Goal: Task Accomplishment & Management: Use online tool/utility

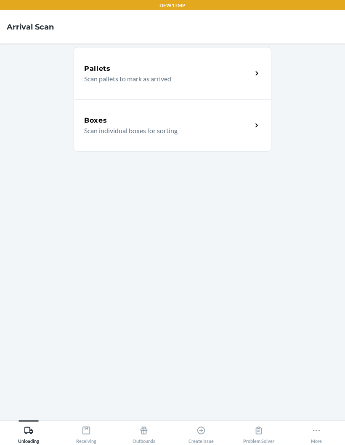
scroll to position [34, 0]
click at [91, 426] on icon at bounding box center [86, 430] width 9 height 9
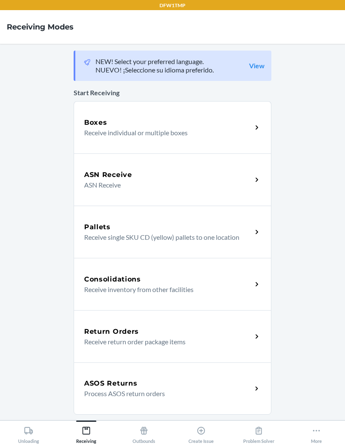
click at [238, 117] on div "Boxes" at bounding box center [168, 122] width 168 height 10
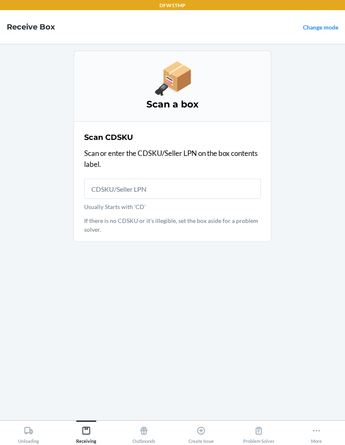
click at [106, 179] on input "Usually Starts with 'CD'" at bounding box center [172, 189] width 177 height 20
click at [109, 179] on input "Usually Starts with 'CD'" at bounding box center [172, 189] width 177 height 20
click at [110, 179] on input "Usually Starts with 'CD'" at bounding box center [172, 189] width 177 height 20
click at [114, 179] on input "Usually Starts with 'CD'" at bounding box center [172, 189] width 177 height 20
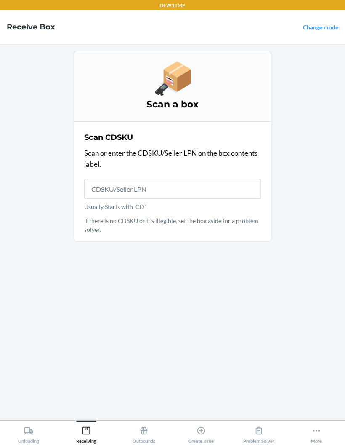
click at [107, 179] on input "Usually Starts with 'CD'" at bounding box center [172, 189] width 177 height 20
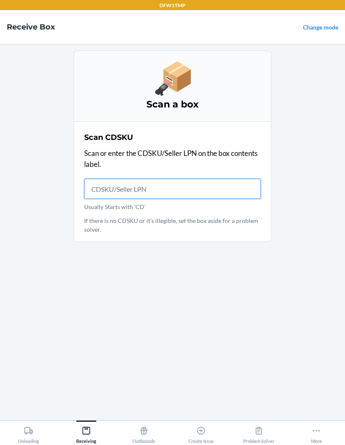
click at [105, 179] on input "Usually Starts with 'CD'" at bounding box center [172, 189] width 177 height 20
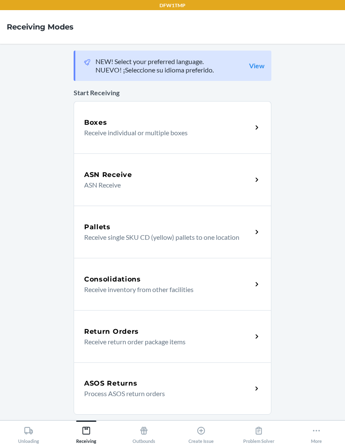
click at [109, 153] on div "ASN Receive ASN Receive" at bounding box center [173, 179] width 198 height 52
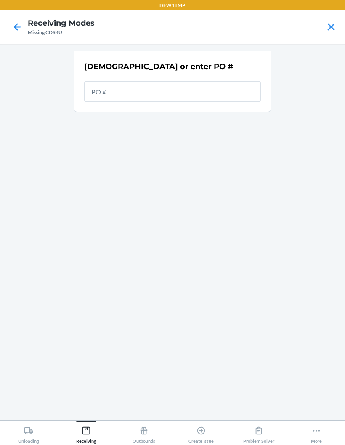
click at [87, 81] on input "text" at bounding box center [172, 91] width 177 height 20
click at [100, 81] on input "text" at bounding box center [172, 91] width 177 height 20
click at [99, 81] on input "text" at bounding box center [172, 91] width 177 height 20
click at [105, 81] on input "text" at bounding box center [172, 91] width 177 height 20
click at [93, 81] on input "text" at bounding box center [172, 91] width 177 height 20
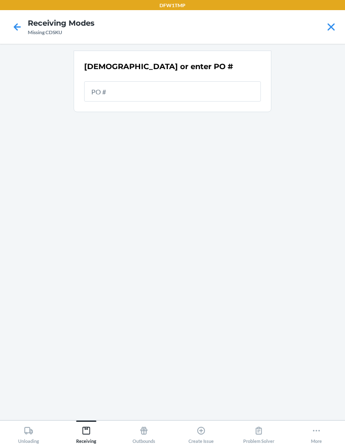
click at [93, 81] on input "text" at bounding box center [172, 91] width 177 height 20
click at [107, 81] on input "text" at bounding box center [172, 91] width 177 height 20
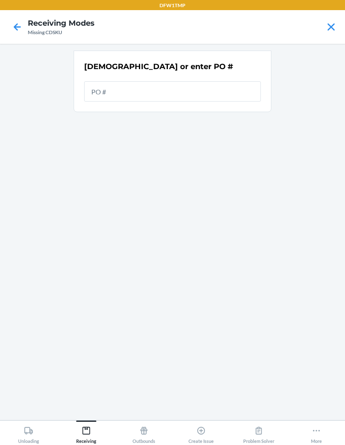
click at [95, 81] on input "text" at bounding box center [172, 91] width 177 height 20
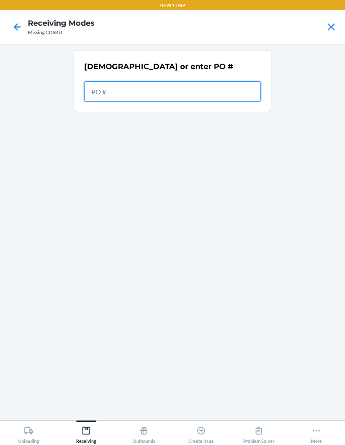
click at [106, 81] on input "text" at bounding box center [172, 91] width 177 height 20
type input "106002"
click at [98, 81] on input "text" at bounding box center [172, 91] width 177 height 20
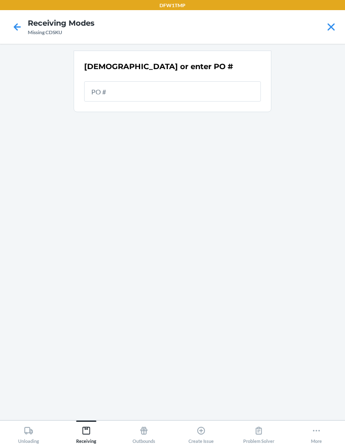
click at [19, 23] on icon at bounding box center [17, 27] width 14 height 14
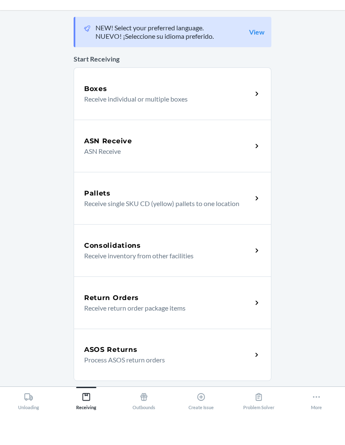
scroll to position [34, 0]
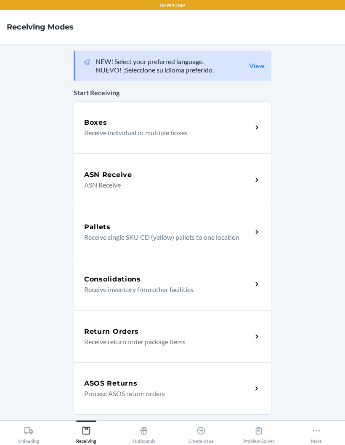
click at [102, 106] on div "Boxes Receive individual or multiple boxes" at bounding box center [173, 127] width 198 height 52
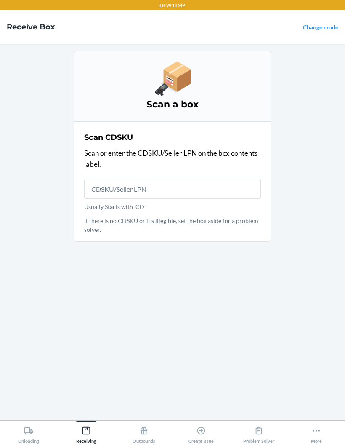
click at [98, 179] on input "Usually Starts with 'CD'" at bounding box center [172, 189] width 177 height 20
click at [101, 179] on input "Usually Starts with 'CD'" at bounding box center [172, 189] width 177 height 20
click at [104, 179] on input "Usually Starts with 'CD'" at bounding box center [172, 189] width 177 height 20
type input "PO106002"
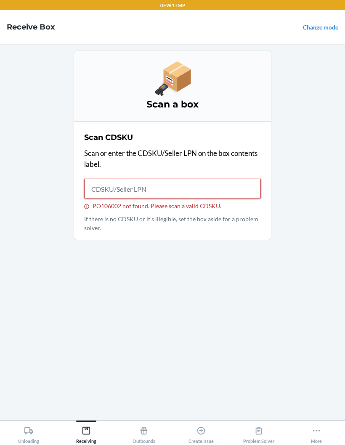
scroll to position [32, 0]
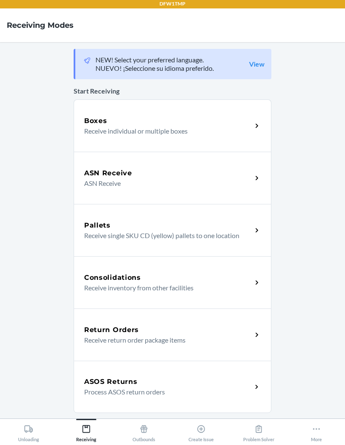
scroll to position [34, 0]
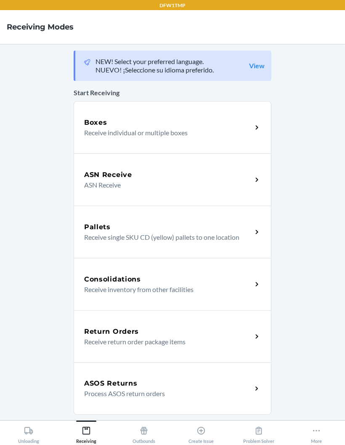
click at [256, 153] on div "ASN Receive ASN Receive" at bounding box center [173, 179] width 198 height 52
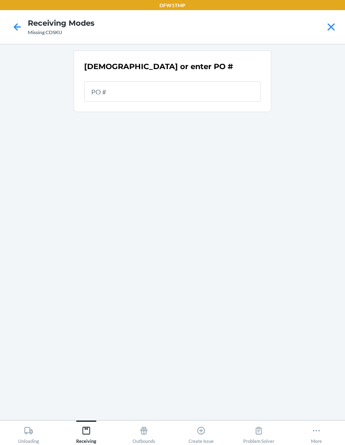
click at [222, 81] on input "text" at bounding box center [172, 91] width 177 height 20
click at [237, 81] on input "text" at bounding box center [172, 91] width 177 height 20
click at [212, 81] on input "text" at bounding box center [172, 91] width 177 height 20
type input "106002"
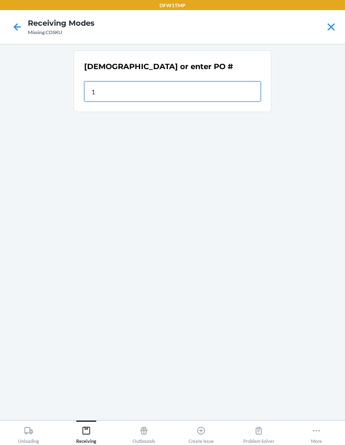
type input "10"
click at [237, 81] on input "text" at bounding box center [172, 91] width 177 height 20
type input "6"
type input "5"
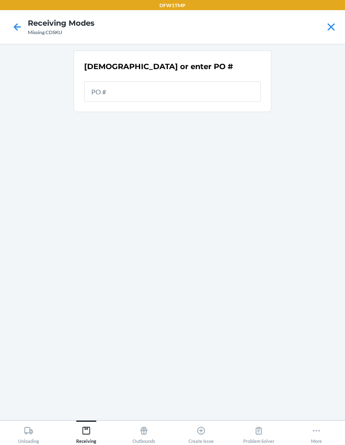
click at [102, 59] on div "[DEMOGRAPHIC_DATA] or enter PO #" at bounding box center [172, 81] width 177 height 45
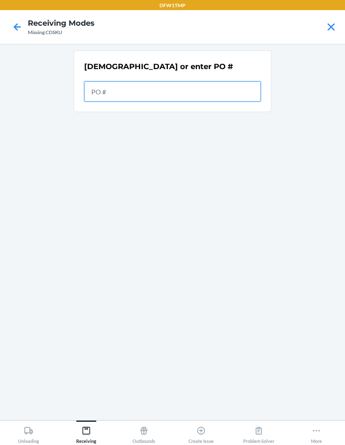
click at [104, 81] on input "text" at bounding box center [172, 91] width 177 height 20
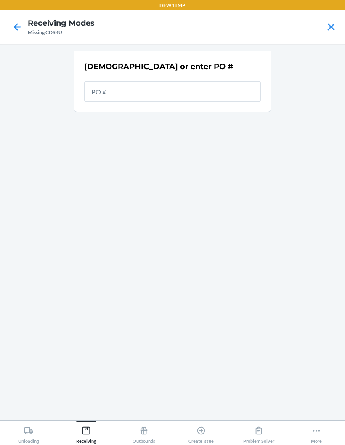
click at [17, 23] on icon at bounding box center [17, 26] width 7 height 7
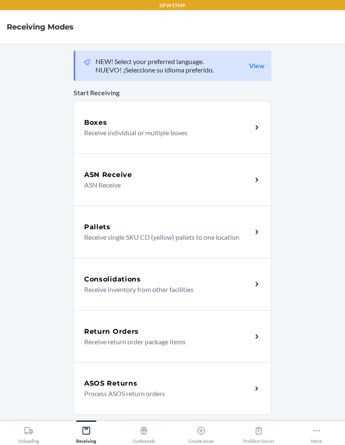
click at [117, 128] on p "Receive individual or multiple boxes" at bounding box center [164, 133] width 161 height 10
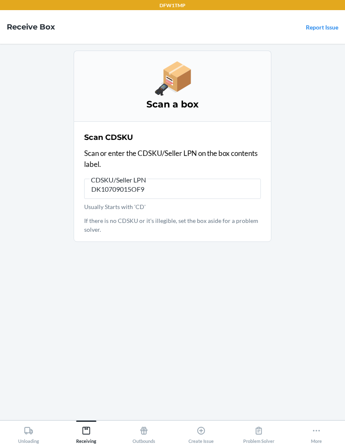
type input "DK10709015OF90"
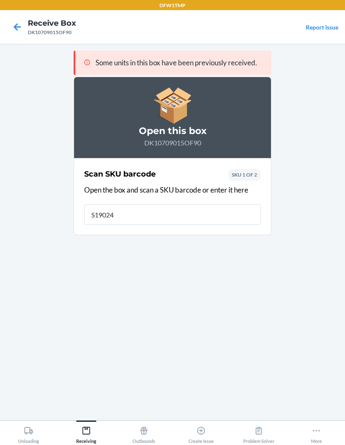
type input "S190240"
type input "S491"
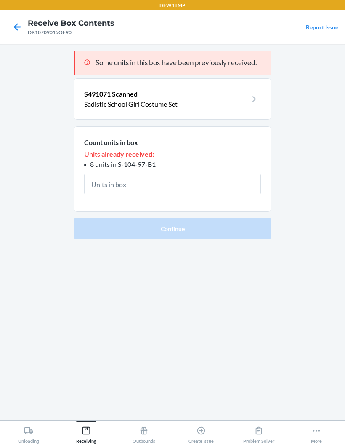
click at [109, 174] on input "text" at bounding box center [172, 184] width 177 height 20
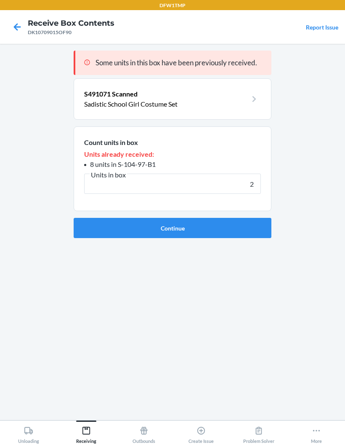
type input "2"
click at [244, 218] on button "Continue" at bounding box center [173, 228] width 198 height 20
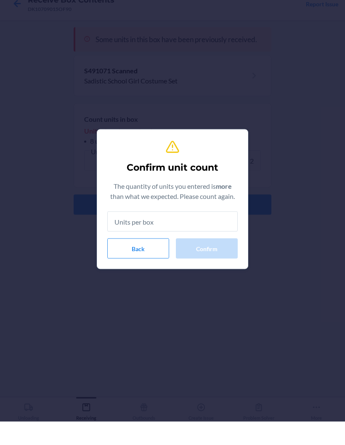
type input "2"
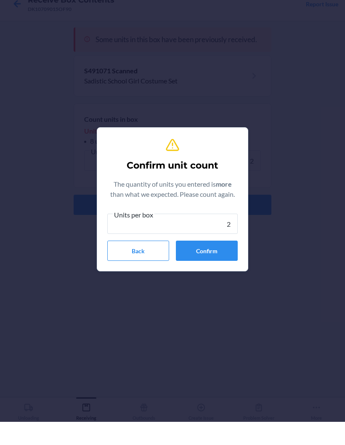
click at [230, 264] on button "Confirm" at bounding box center [207, 274] width 62 height 20
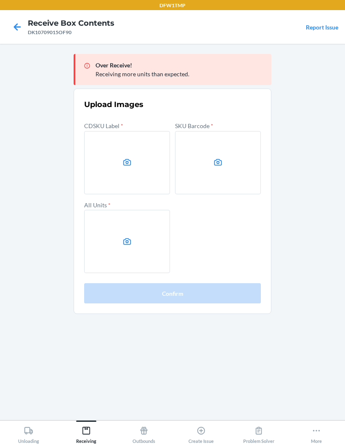
click at [126, 152] on label at bounding box center [127, 162] width 86 height 63
click at [0, 0] on input "file" at bounding box center [0, 0] width 0 height 0
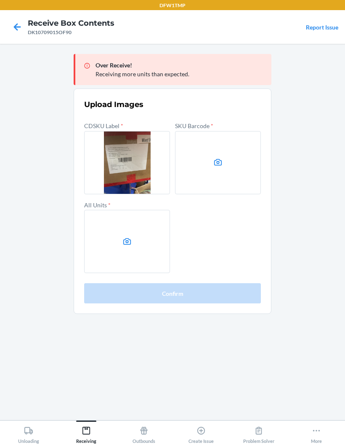
click at [253, 142] on label at bounding box center [218, 162] width 86 height 63
click at [0, 0] on input "file" at bounding box center [0, 0] width 0 height 0
click at [107, 211] on label at bounding box center [127, 241] width 86 height 63
click at [0, 0] on input "file" at bounding box center [0, 0] width 0 height 0
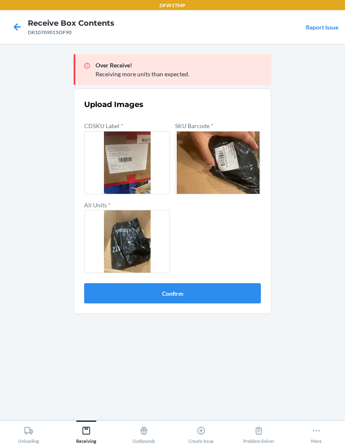
click at [251, 283] on button "Confirm" at bounding box center [172, 293] width 177 height 20
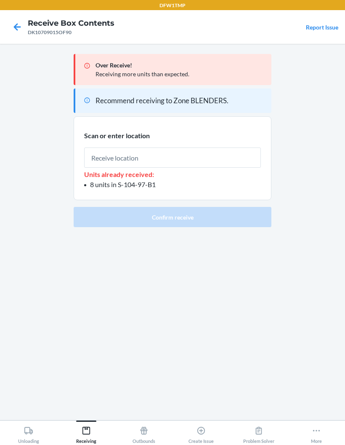
click at [109, 147] on input "text" at bounding box center [172, 157] width 177 height 20
click at [107, 147] on input "text" at bounding box center [172, 157] width 177 height 20
click at [117, 147] on input "text" at bounding box center [172, 157] width 177 height 20
click at [101, 147] on input "text" at bounding box center [172, 157] width 177 height 20
click at [104, 147] on input "text" at bounding box center [172, 157] width 177 height 20
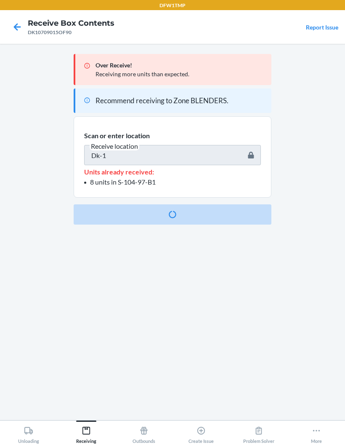
type input "dk-1"
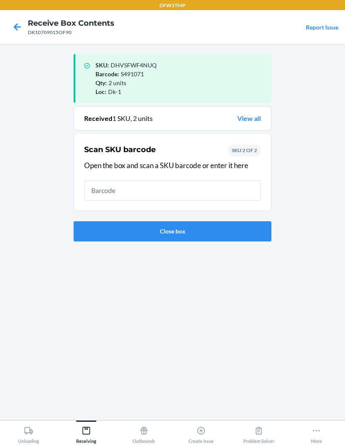
click at [102, 180] on input "text" at bounding box center [172, 190] width 177 height 20
click at [100, 180] on input "text" at bounding box center [172, 190] width 177 height 20
type input "S1902403"
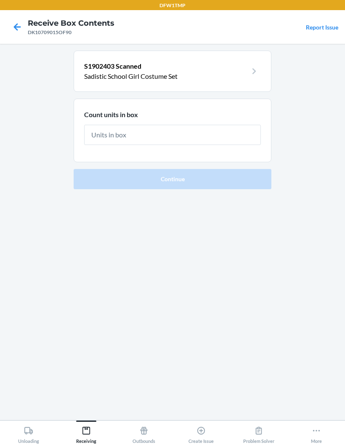
click at [244, 136] on input "text" at bounding box center [172, 135] width 177 height 20
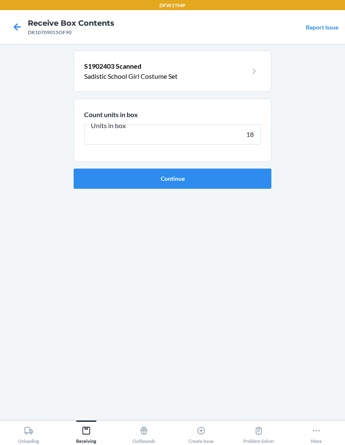
type input "18"
click at [258, 187] on button "Continue" at bounding box center [173, 178] width 198 height 20
